Goal: Navigation & Orientation: Find specific page/section

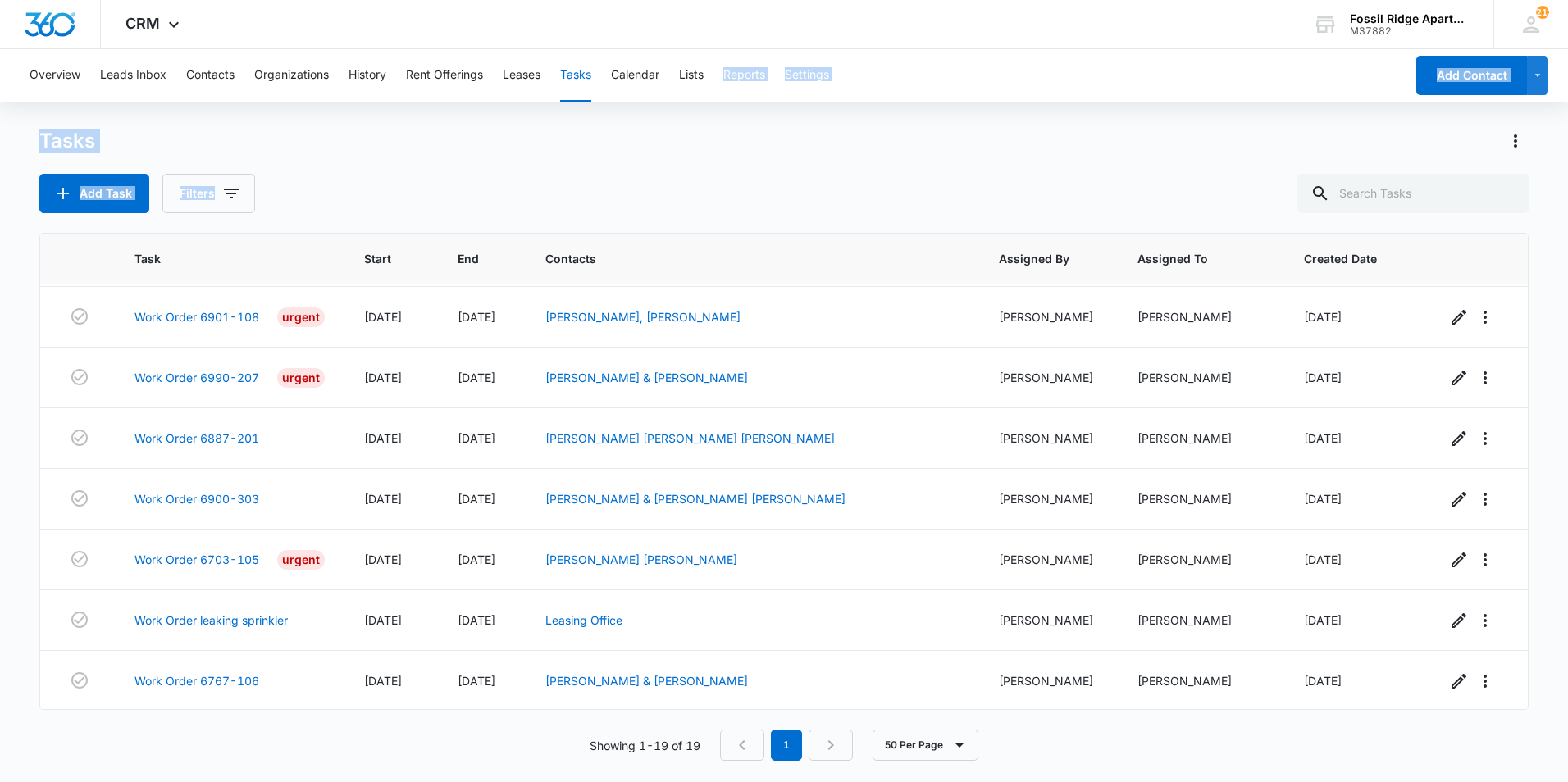
scroll to position [734, 0]
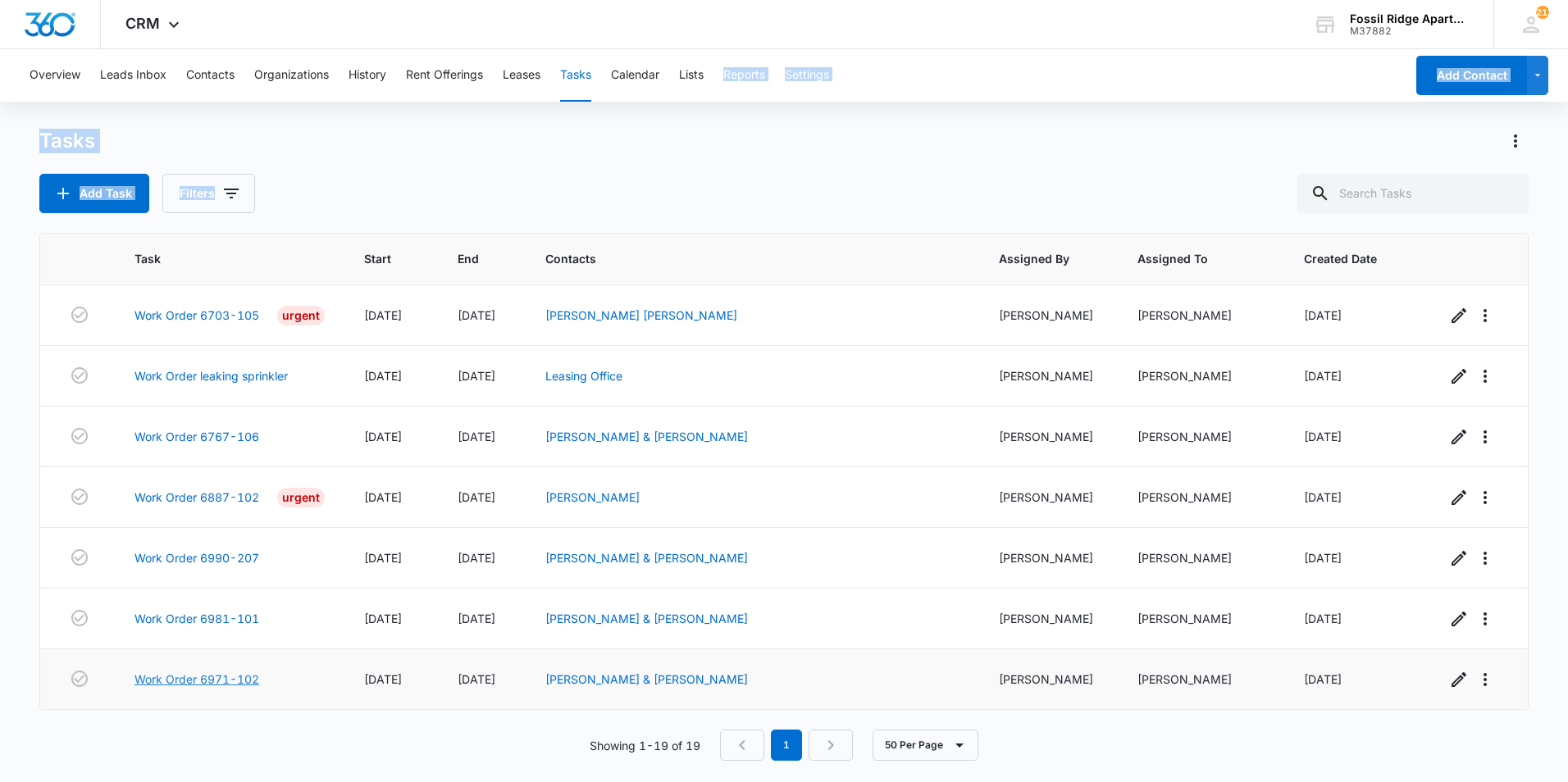
click at [220, 680] on link "Work Order 6971-102" at bounding box center [197, 679] width 125 height 17
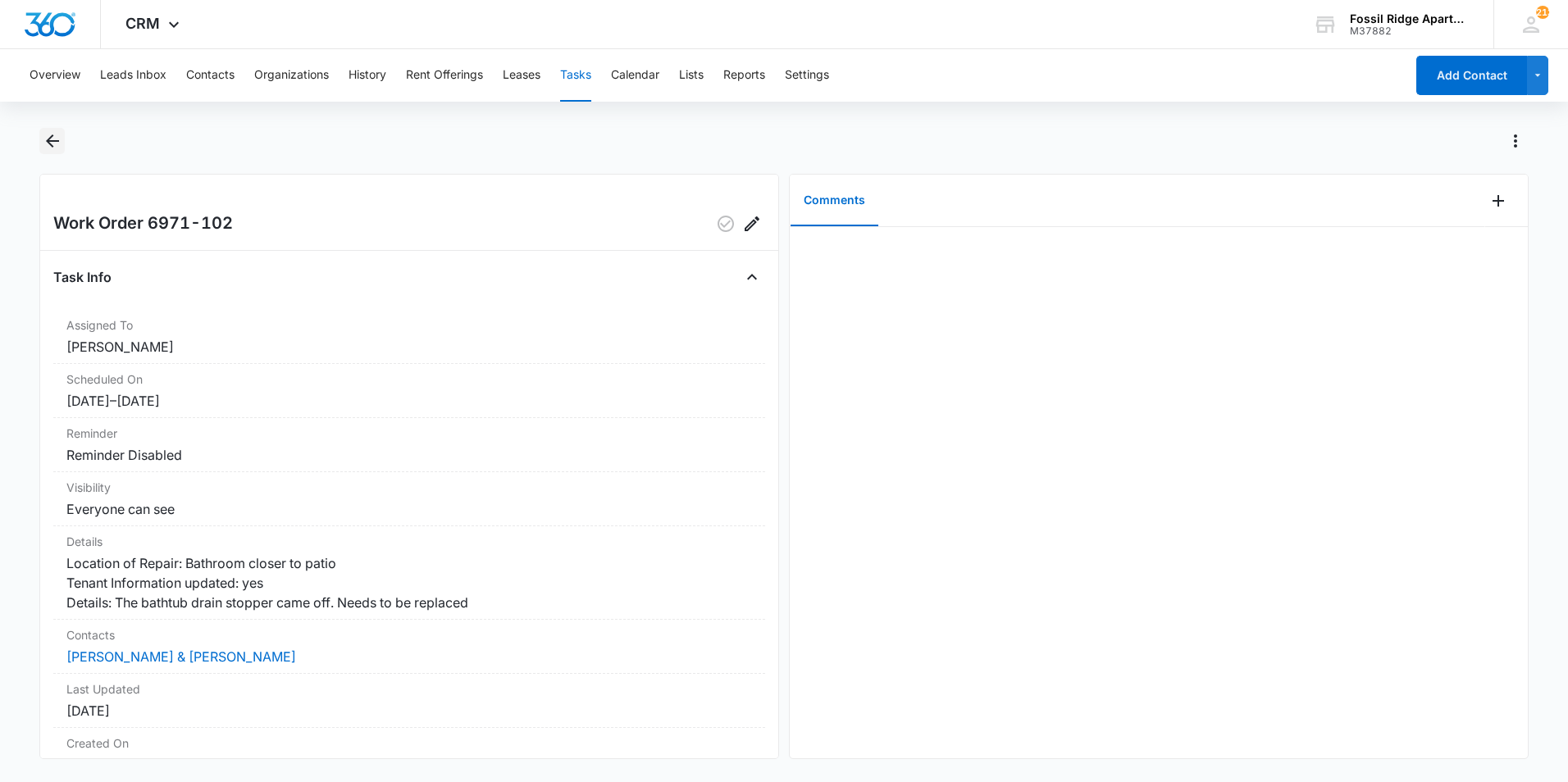
click at [53, 144] on icon "Back" at bounding box center [52, 141] width 20 height 20
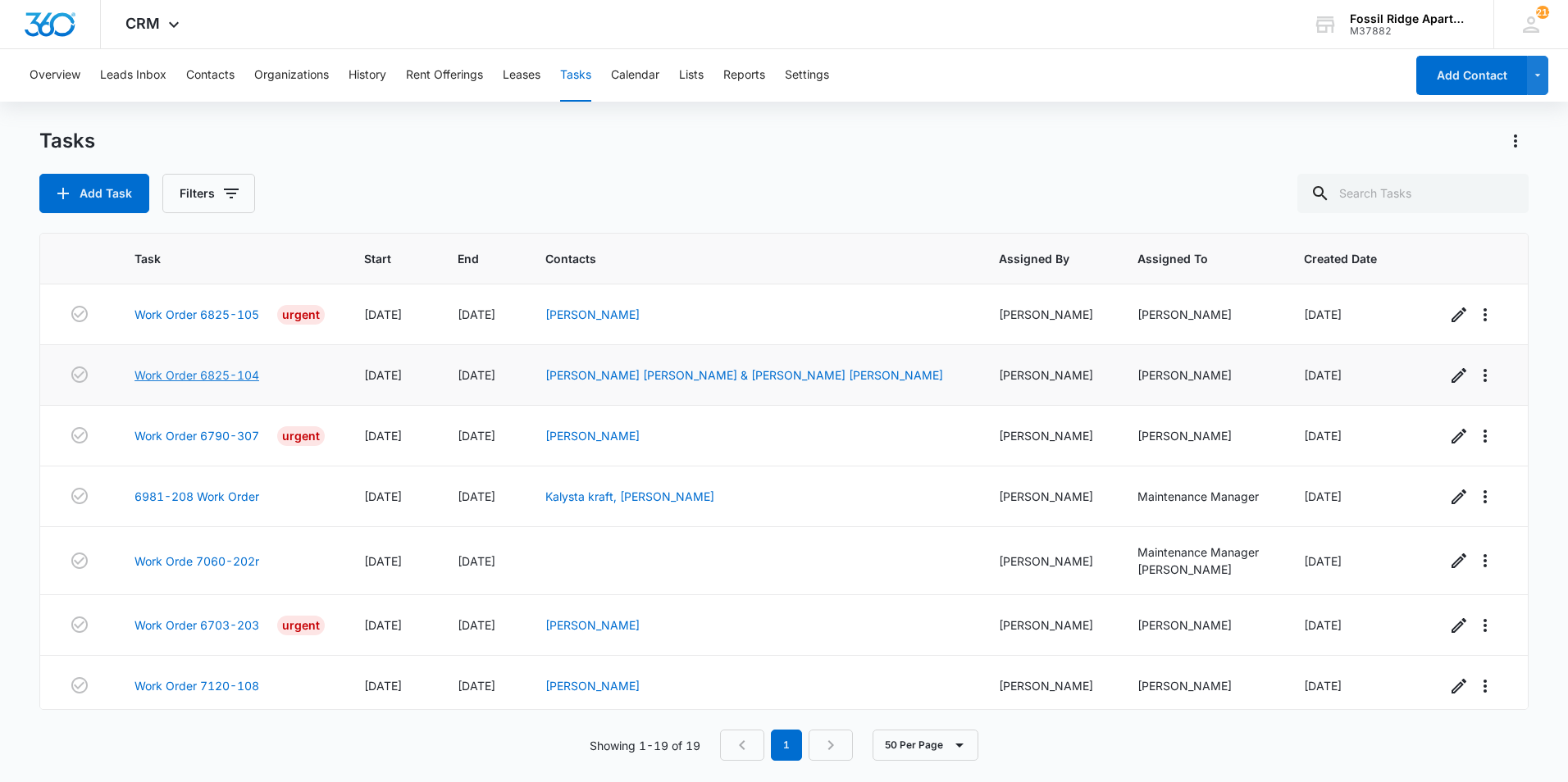
click at [218, 371] on link "Work Order 6825-104" at bounding box center [197, 375] width 125 height 17
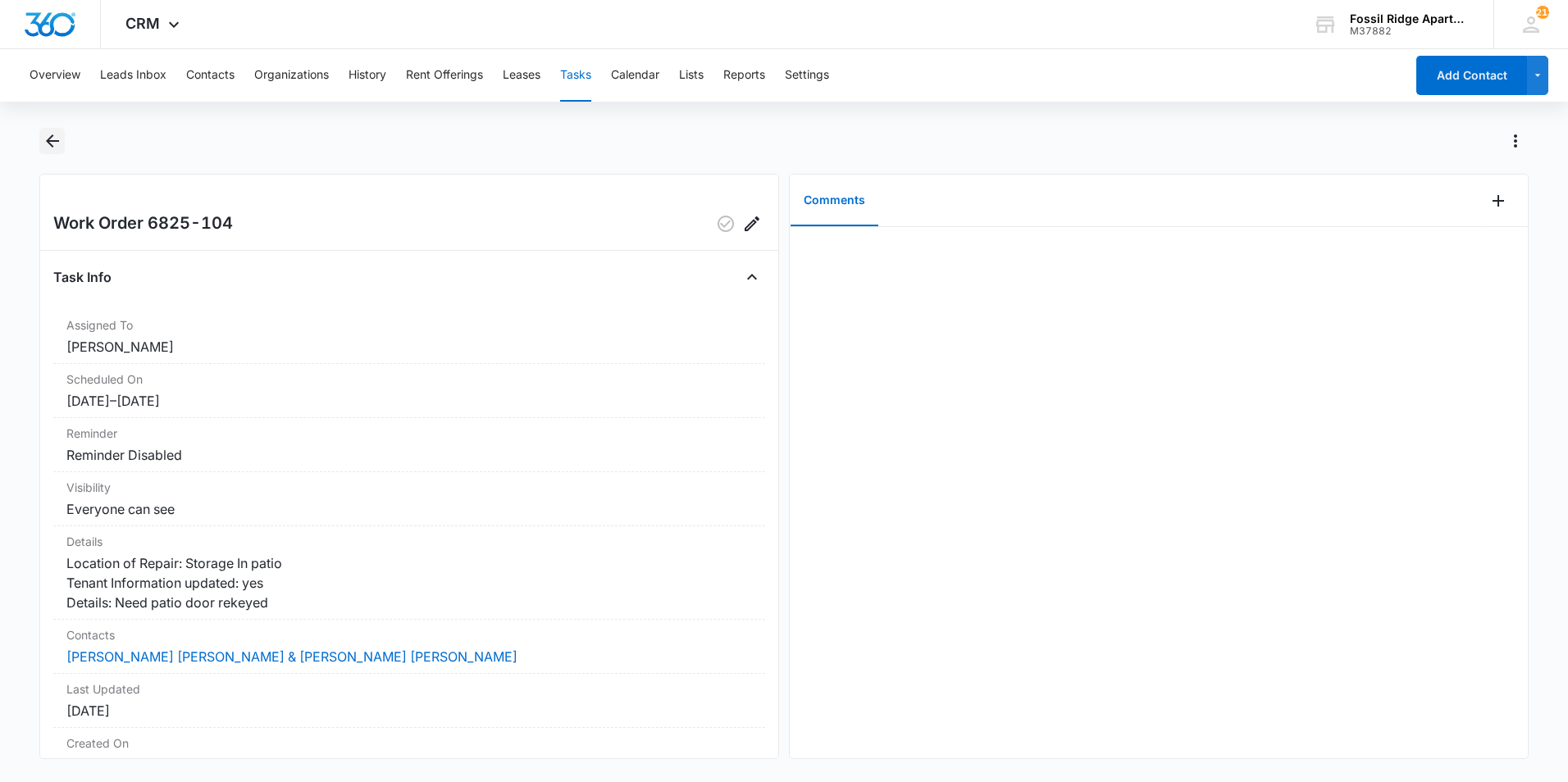
click at [49, 147] on icon "Back" at bounding box center [52, 141] width 20 height 20
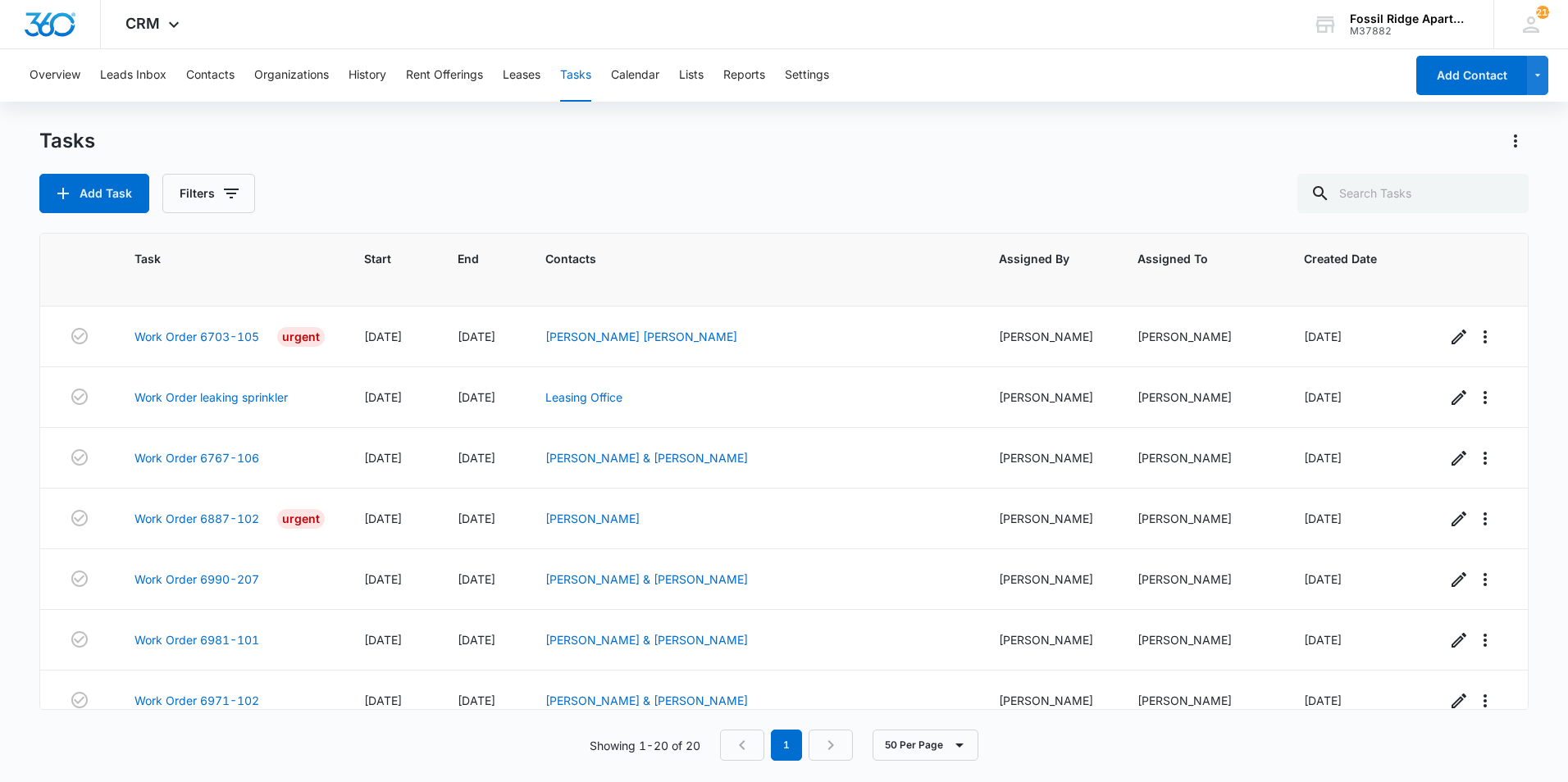
scroll to position [631, 0]
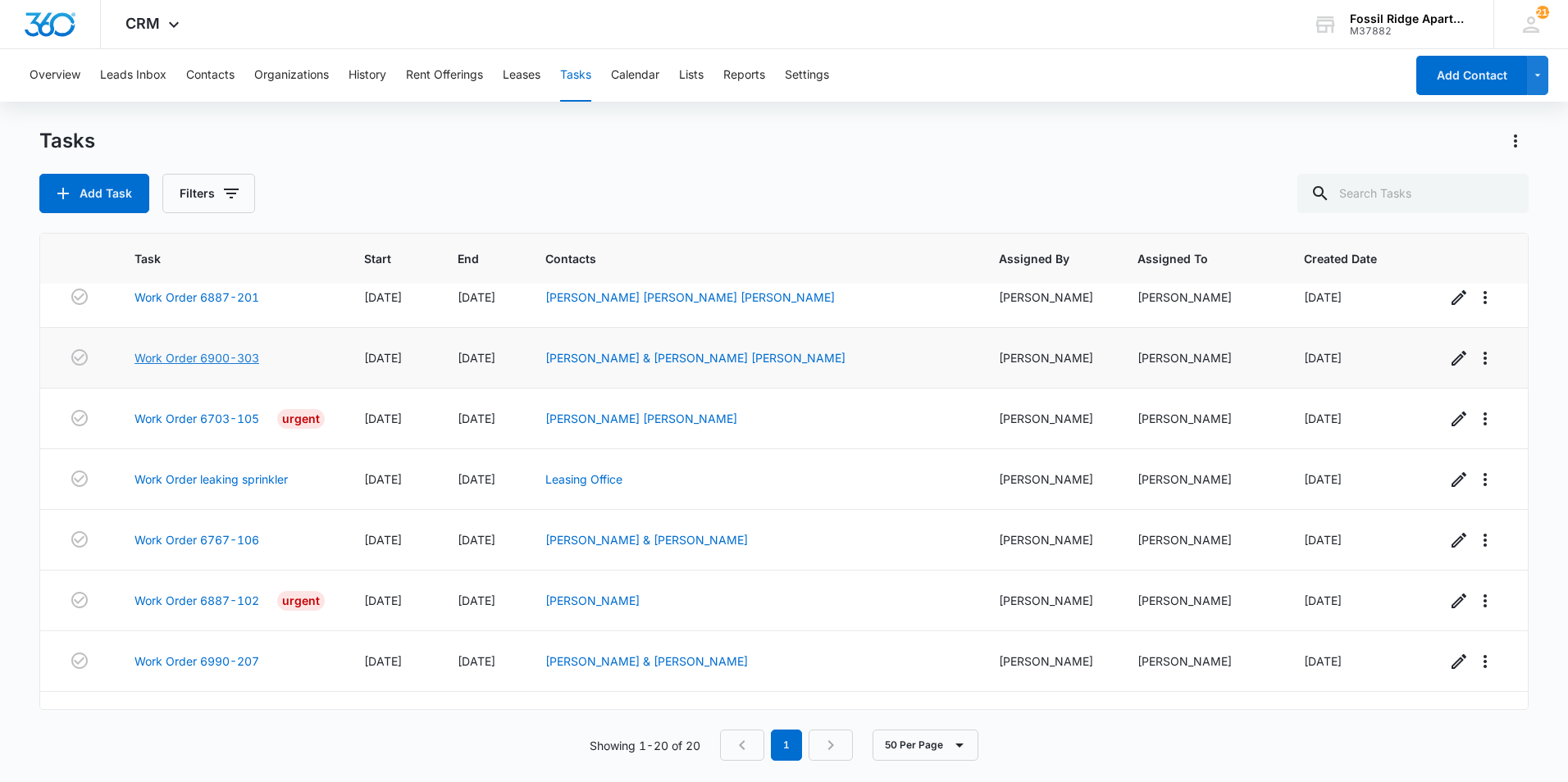
click at [237, 354] on link "Work Order 6900-303" at bounding box center [197, 358] width 125 height 17
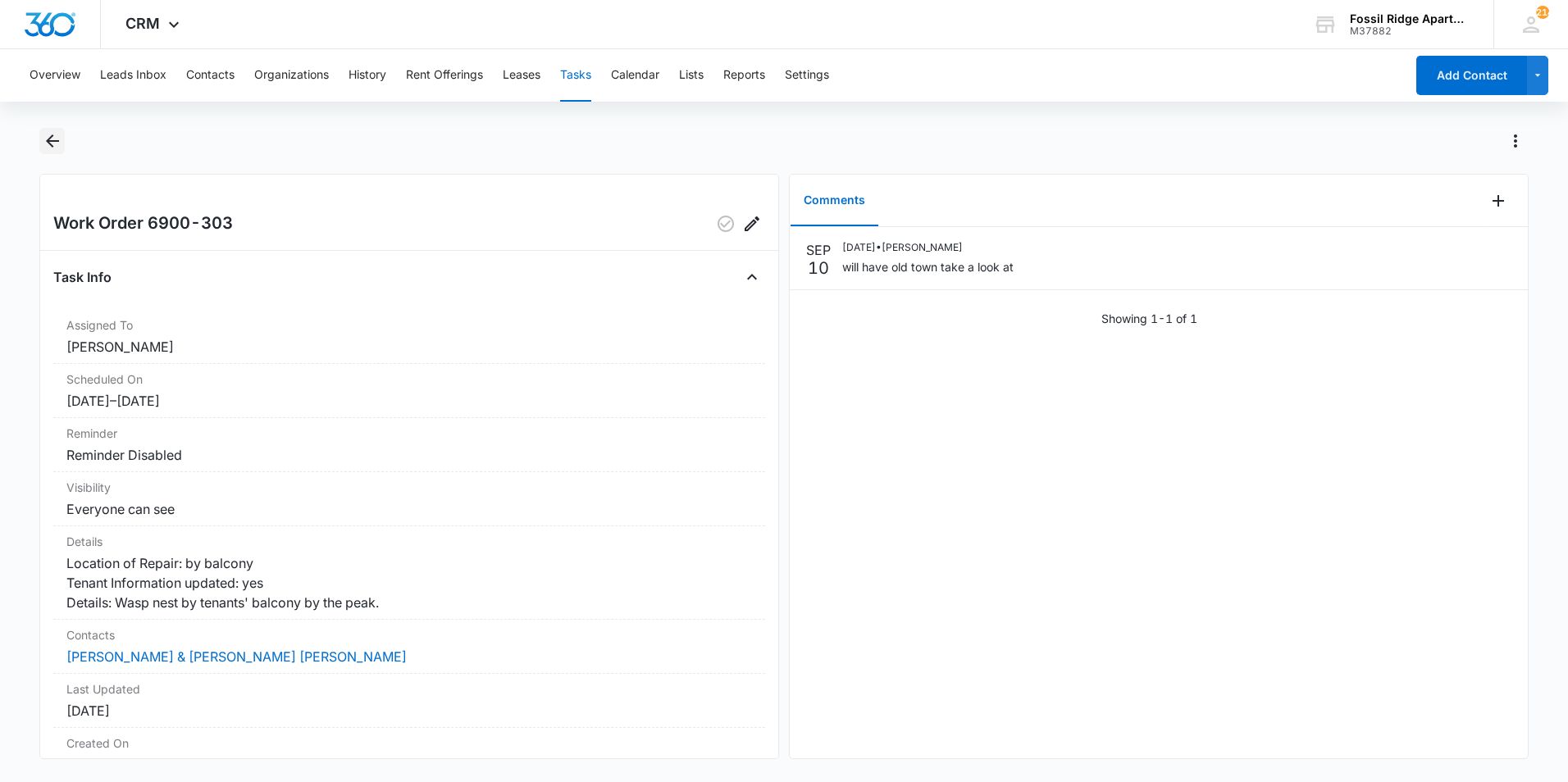
click at [61, 150] on icon "Back" at bounding box center [52, 141] width 20 height 20
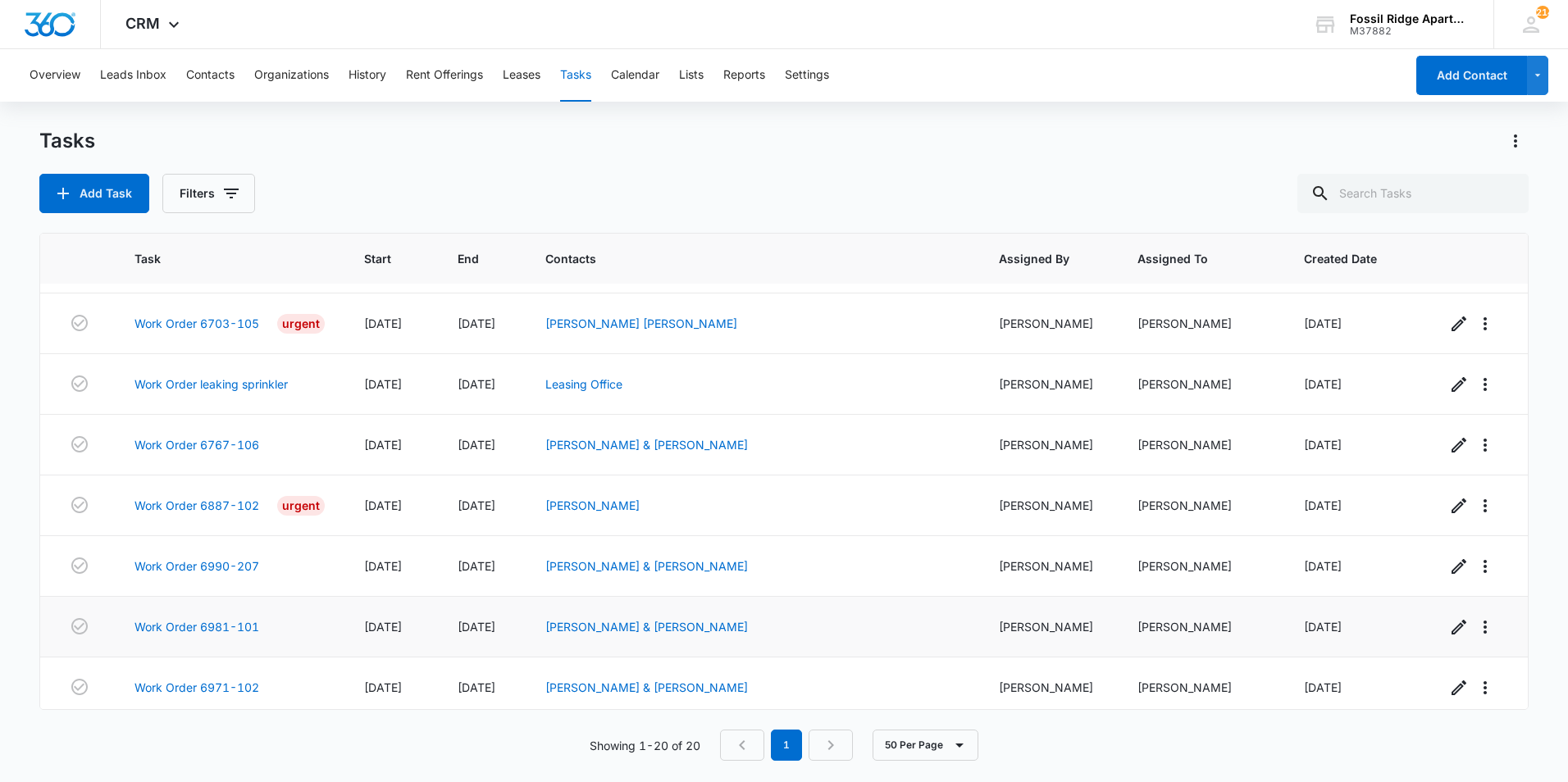
scroll to position [796, 0]
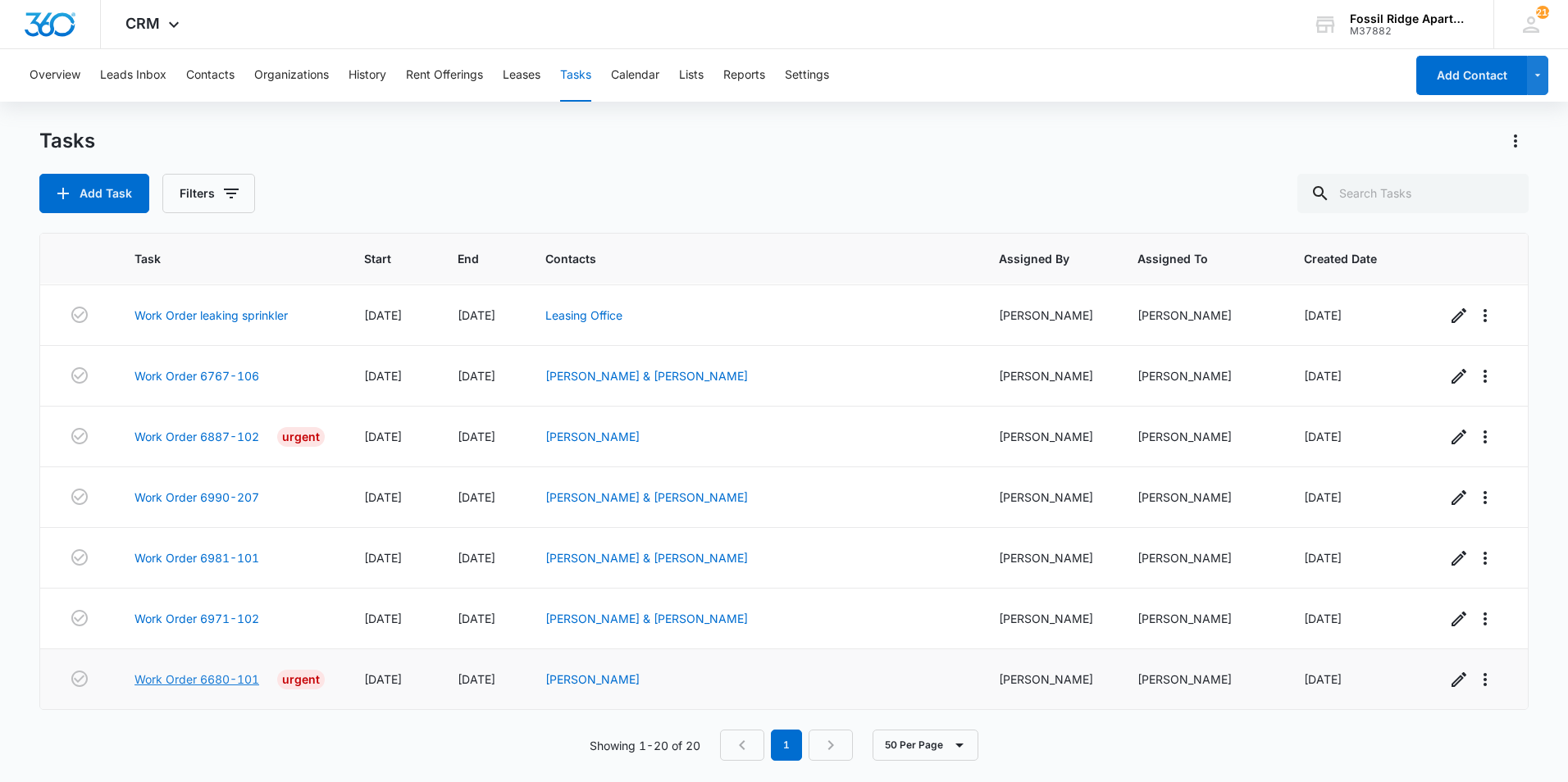
click at [206, 672] on link "Work Order 6680-101" at bounding box center [197, 679] width 125 height 17
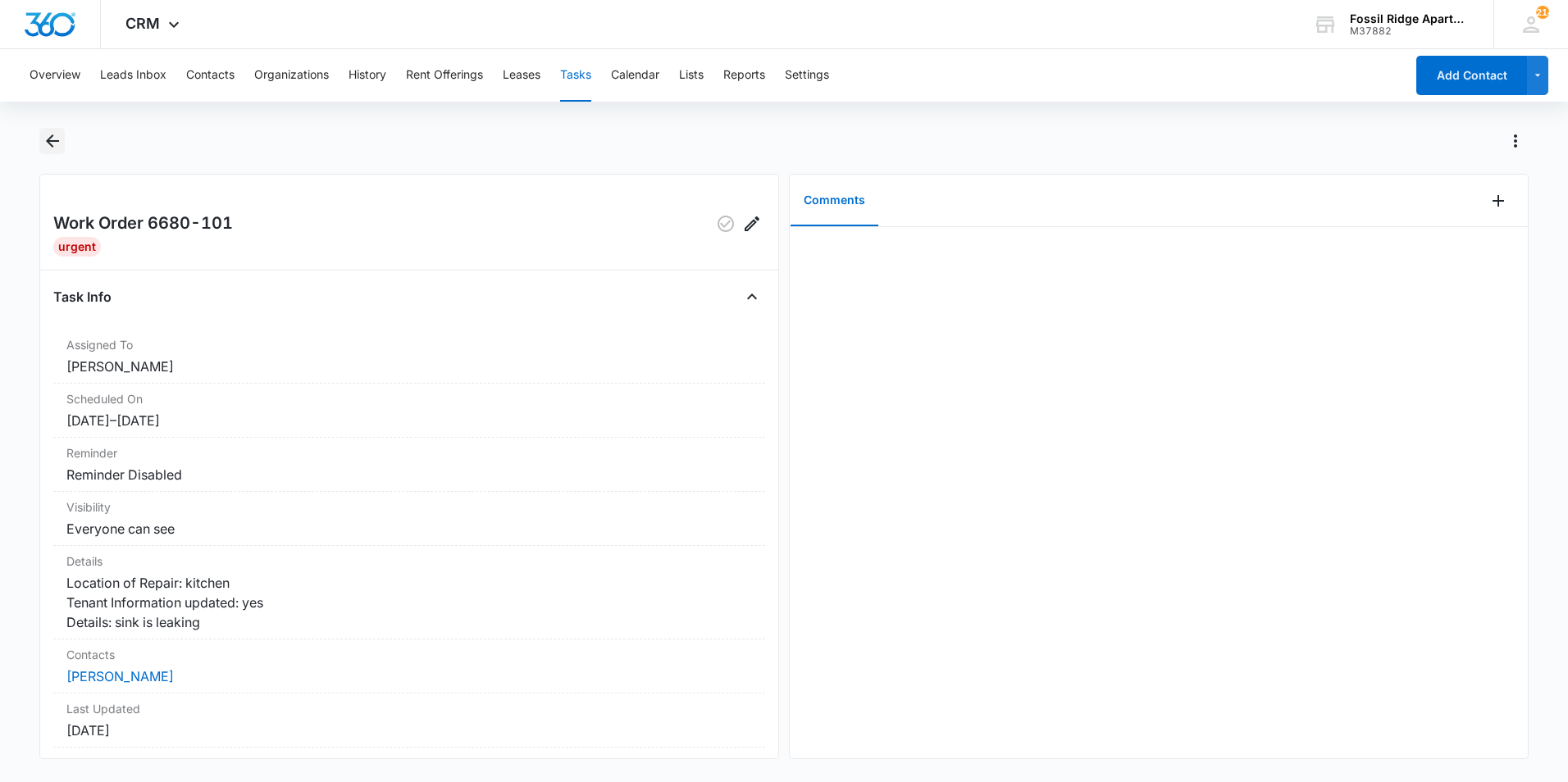
click at [55, 138] on icon "Back" at bounding box center [52, 141] width 20 height 20
